Goal: Task Accomplishment & Management: Use online tool/utility

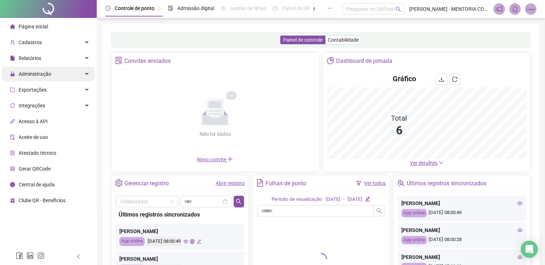
click at [46, 72] on span "Administração" at bounding box center [35, 74] width 33 height 6
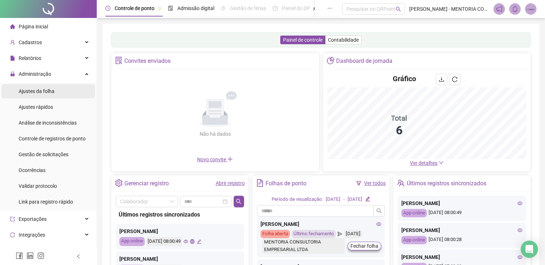
click at [43, 95] on div "Ajustes da folha" at bounding box center [37, 91] width 36 height 14
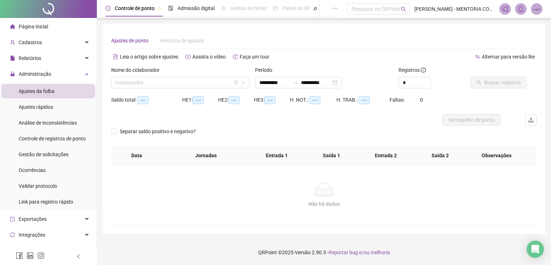
type input "**********"
click at [142, 87] on input "search" at bounding box center [176, 82] width 123 height 11
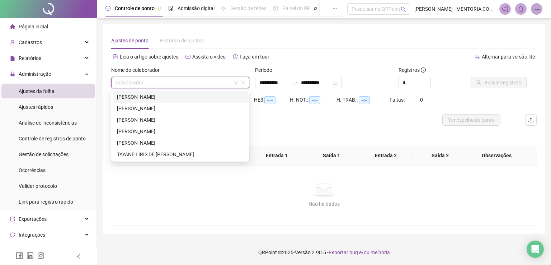
click at [150, 98] on div "[PERSON_NAME]" at bounding box center [180, 97] width 127 height 8
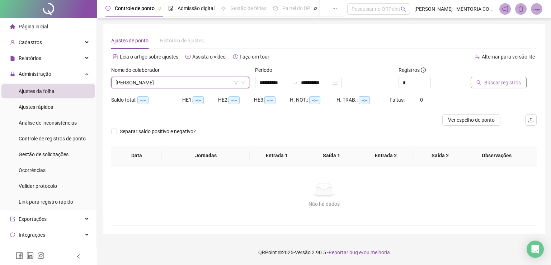
click at [504, 84] on span "Buscar registros" at bounding box center [502, 83] width 37 height 8
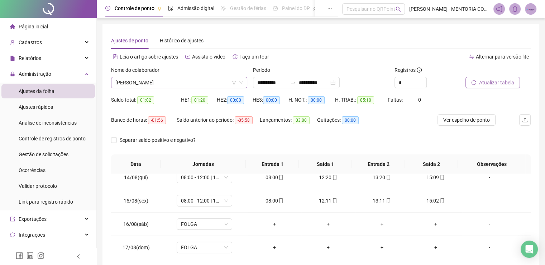
click at [170, 84] on span "[PERSON_NAME]" at bounding box center [179, 82] width 128 height 11
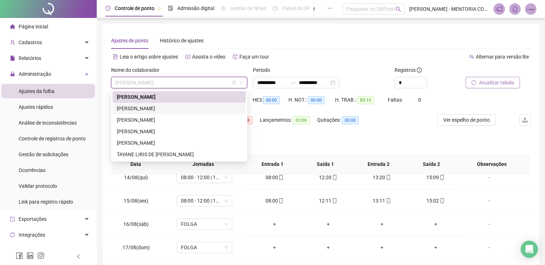
click at [123, 110] on div "[PERSON_NAME]" at bounding box center [179, 108] width 125 height 8
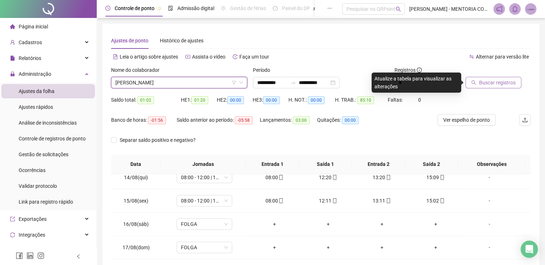
click at [495, 81] on span "Buscar registros" at bounding box center [497, 83] width 37 height 8
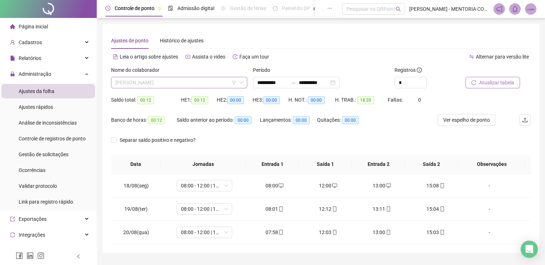
click at [151, 86] on span "[PERSON_NAME]" at bounding box center [179, 82] width 128 height 11
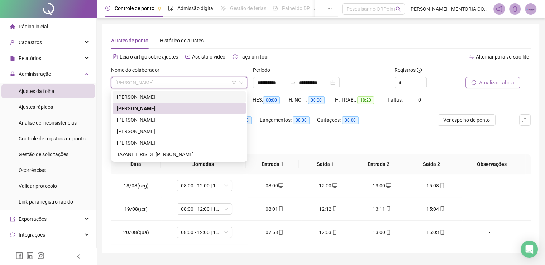
click at [159, 99] on div "[PERSON_NAME]" at bounding box center [179, 97] width 125 height 8
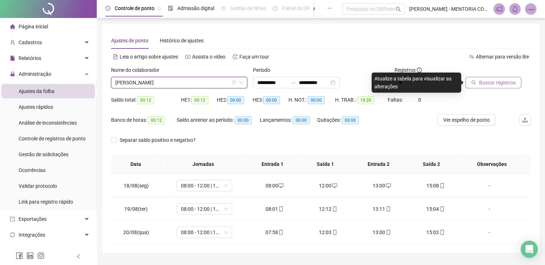
click at [483, 79] on span "Buscar registros" at bounding box center [497, 83] width 37 height 8
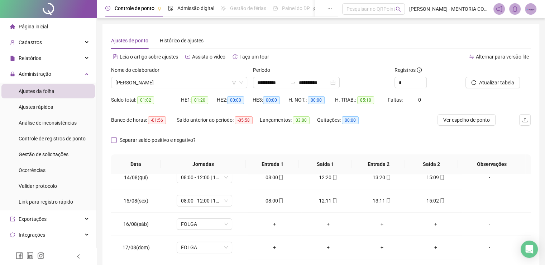
click at [118, 140] on span "Separar saldo positivo e negativo?" at bounding box center [158, 140] width 82 height 8
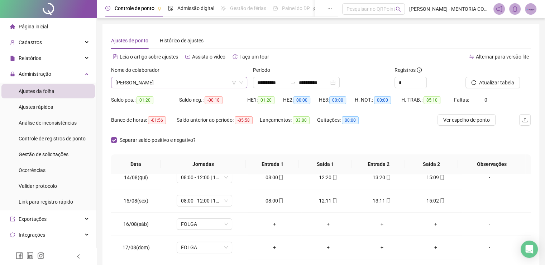
click at [184, 79] on span "[PERSON_NAME]" at bounding box center [179, 82] width 128 height 11
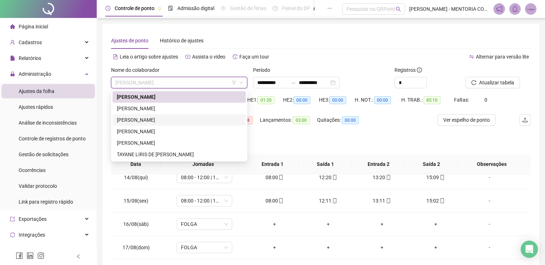
click at [152, 119] on div "[PERSON_NAME]" at bounding box center [179, 120] width 125 height 8
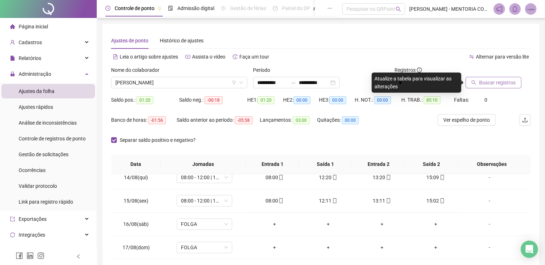
click at [497, 81] on span "Buscar registros" at bounding box center [497, 83] width 37 height 8
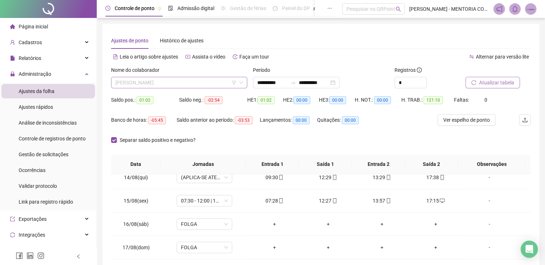
click at [178, 81] on span "[PERSON_NAME]" at bounding box center [179, 82] width 128 height 11
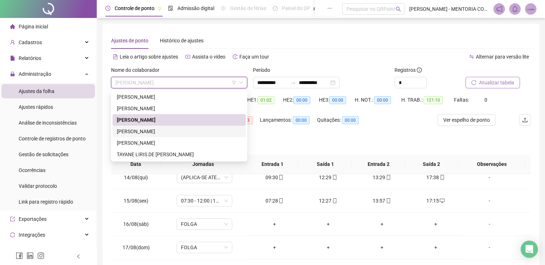
click at [143, 134] on div "[PERSON_NAME]" at bounding box center [179, 131] width 125 height 8
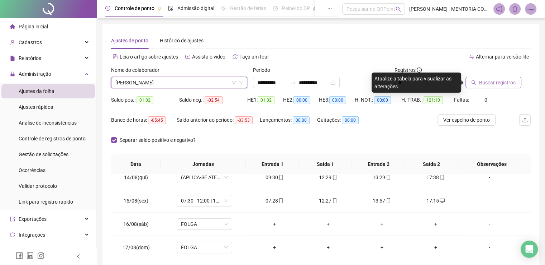
click at [491, 81] on span "Buscar registros" at bounding box center [497, 83] width 37 height 8
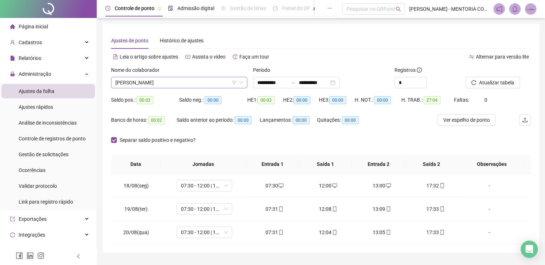
click at [174, 82] on span "[PERSON_NAME]" at bounding box center [179, 82] width 128 height 11
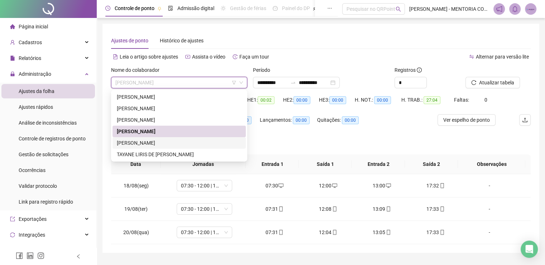
click at [163, 141] on div "[PERSON_NAME]" at bounding box center [179, 143] width 125 height 8
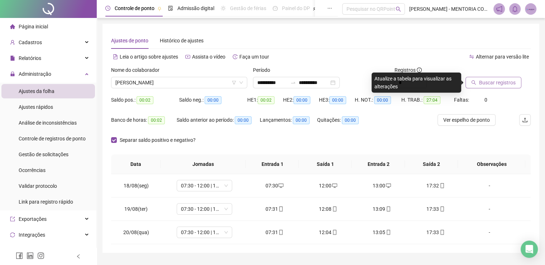
click at [494, 79] on span "Buscar registros" at bounding box center [497, 83] width 37 height 8
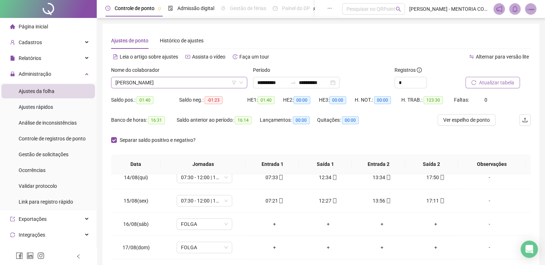
click at [170, 82] on span "[PERSON_NAME]" at bounding box center [179, 82] width 128 height 11
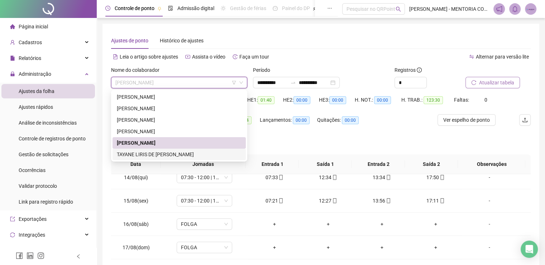
click at [146, 152] on div "TAYANE LIRIS DE [PERSON_NAME]" at bounding box center [179, 154] width 125 height 8
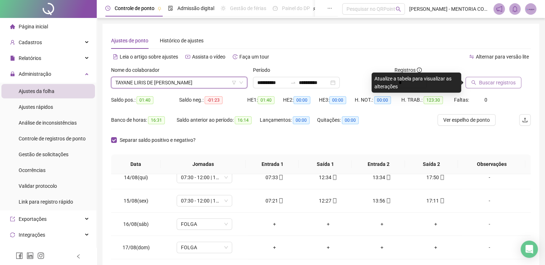
click at [479, 82] on button "Buscar registros" at bounding box center [494, 82] width 56 height 11
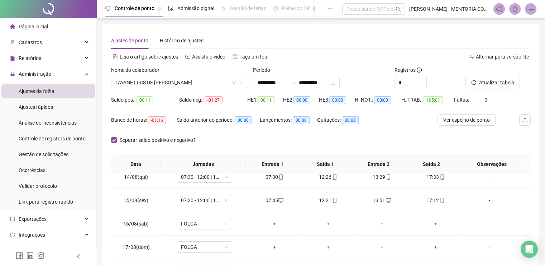
click at [41, 27] on span "Página inicial" at bounding box center [33, 27] width 29 height 6
